Goal: Task Accomplishment & Management: Complete application form

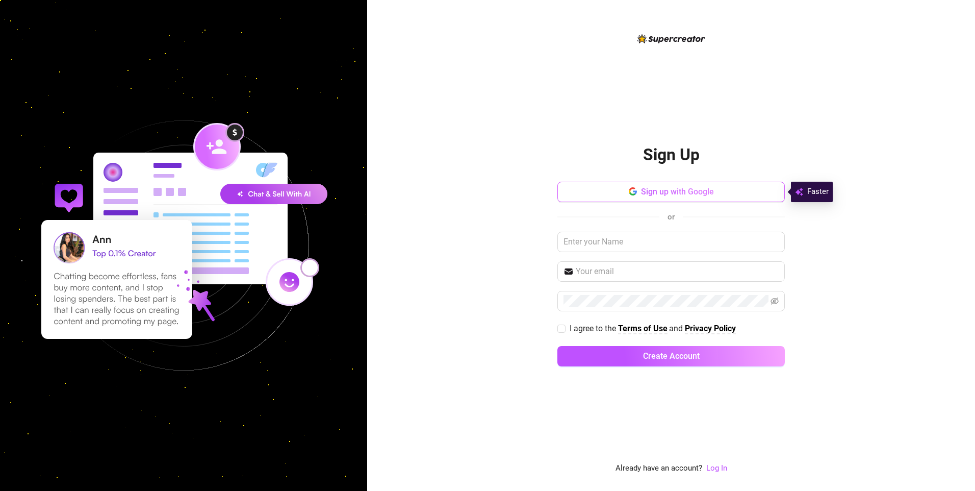
click at [666, 184] on button "Sign up with Google" at bounding box center [672, 192] width 228 height 20
click at [665, 188] on span "Sign up with Google" at bounding box center [677, 192] width 73 height 10
